Goal: Task Accomplishment & Management: Manage account settings

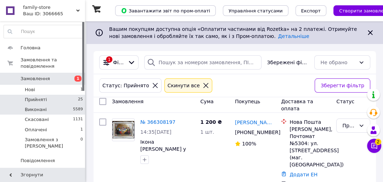
click at [39, 106] on span "Виконані" at bounding box center [36, 109] width 22 height 6
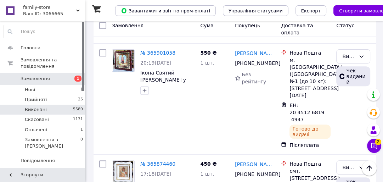
scroll to position [199, 0]
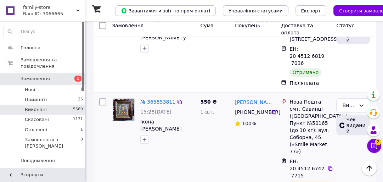
scroll to position [369, 0]
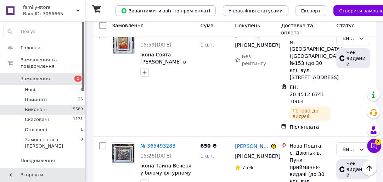
scroll to position [2001, 0]
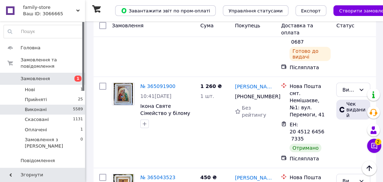
scroll to position [1878, 0]
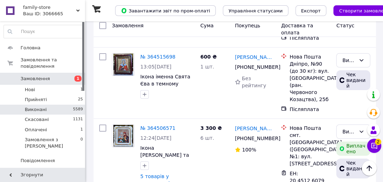
scroll to position [1863, 0]
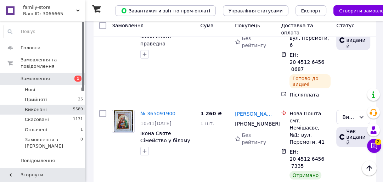
scroll to position [1878, 0]
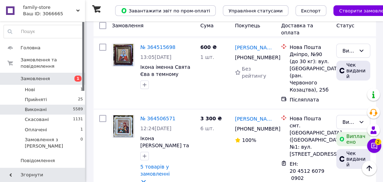
scroll to position [1863, 0]
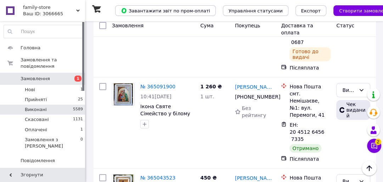
scroll to position [1878, 0]
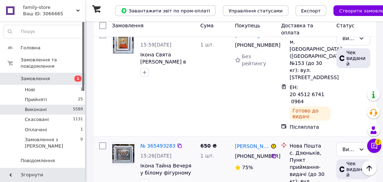
scroll to position [2001, 0]
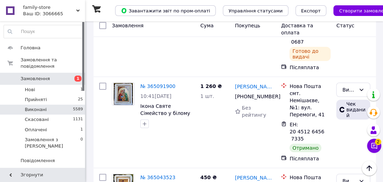
scroll to position [1878, 0]
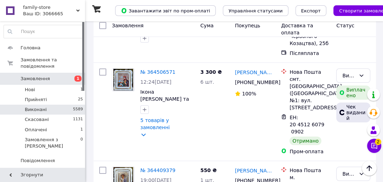
scroll to position [1863, 0]
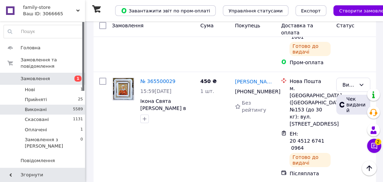
scroll to position [1985, 0]
